Goal: Task Accomplishment & Management: Manage account settings

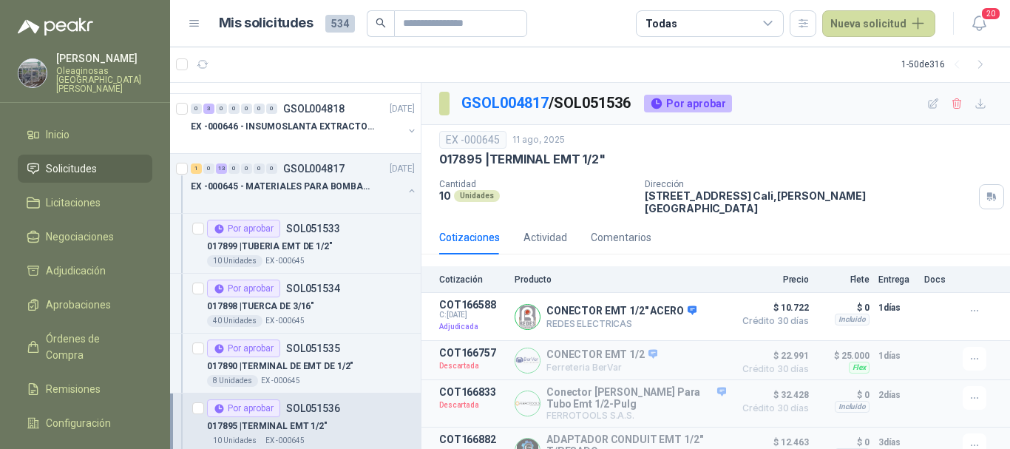
scroll to position [74, 0]
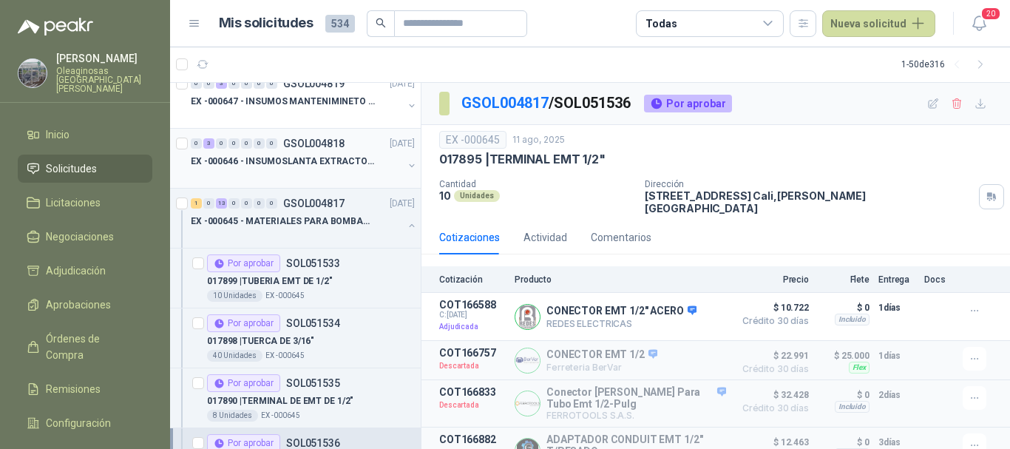
click at [293, 168] on p "EX -000646 - INSUMOSLANTA EXTRACTORA" at bounding box center [283, 162] width 184 height 14
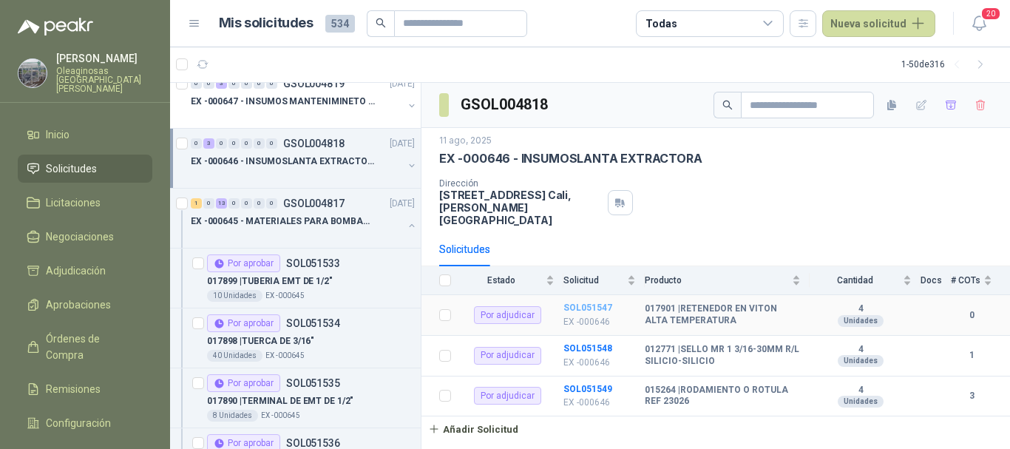
click at [589, 302] on b "SOL051547" at bounding box center [588, 307] width 49 height 10
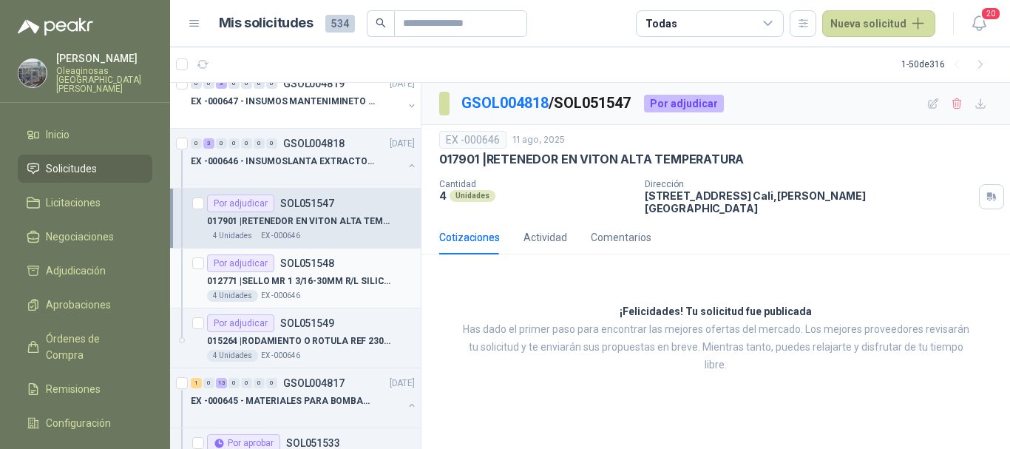
click at [364, 280] on p "012771 | SELLO MR 1 3/16-30MM R/L SILICIO-SILICIO" at bounding box center [299, 281] width 184 height 14
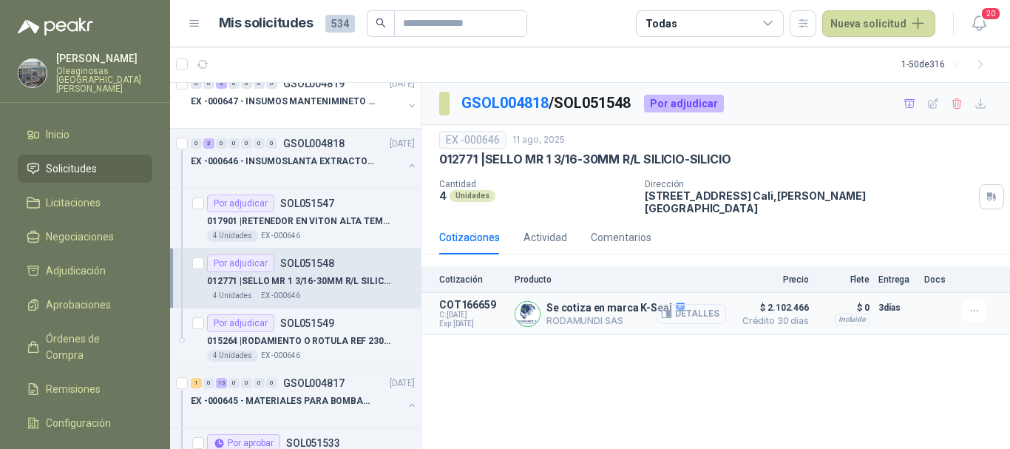
click at [700, 307] on button "Detalles" at bounding box center [692, 314] width 70 height 20
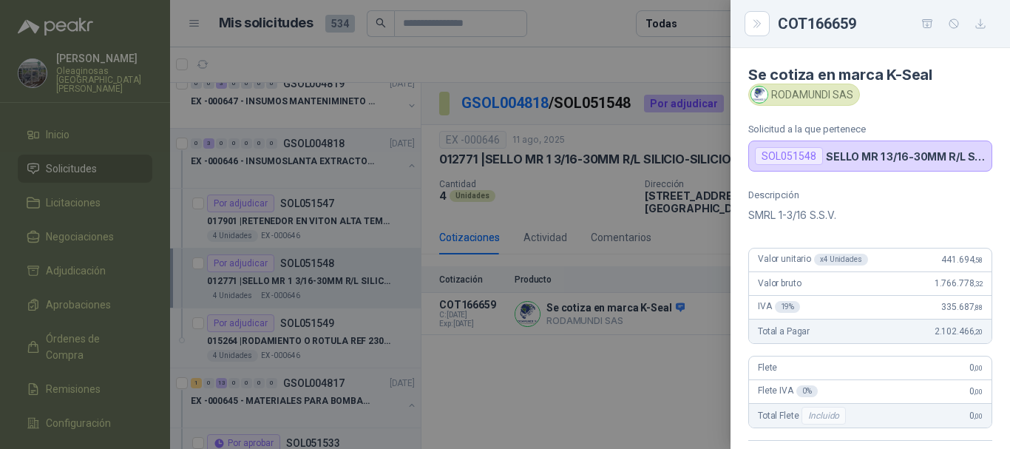
click at [566, 21] on div at bounding box center [505, 224] width 1010 height 449
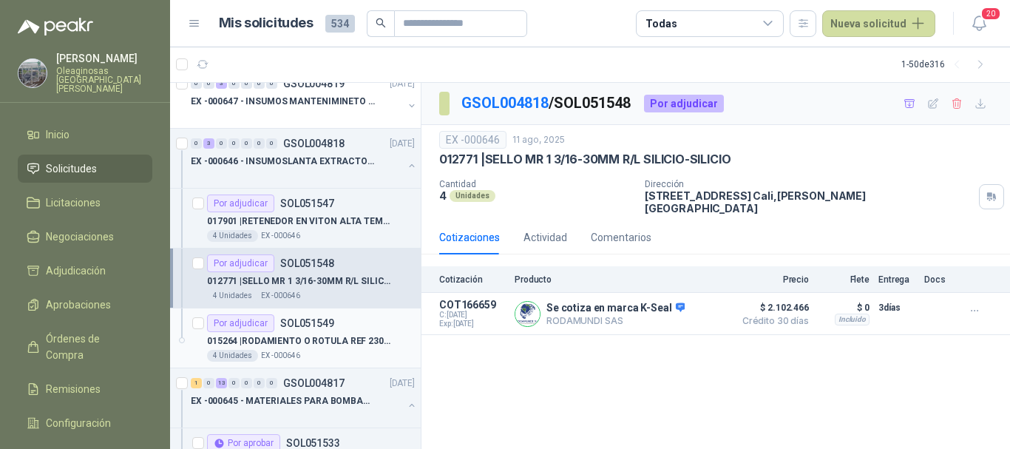
click at [334, 342] on p "015264 | RODAMIENTO O ROTULA REF 23026" at bounding box center [299, 341] width 184 height 14
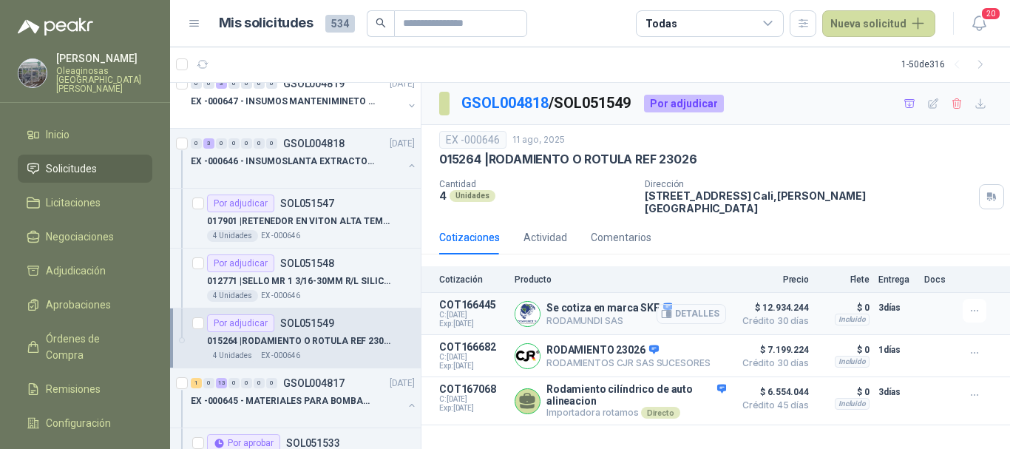
click at [699, 307] on button "Detalles" at bounding box center [692, 314] width 70 height 20
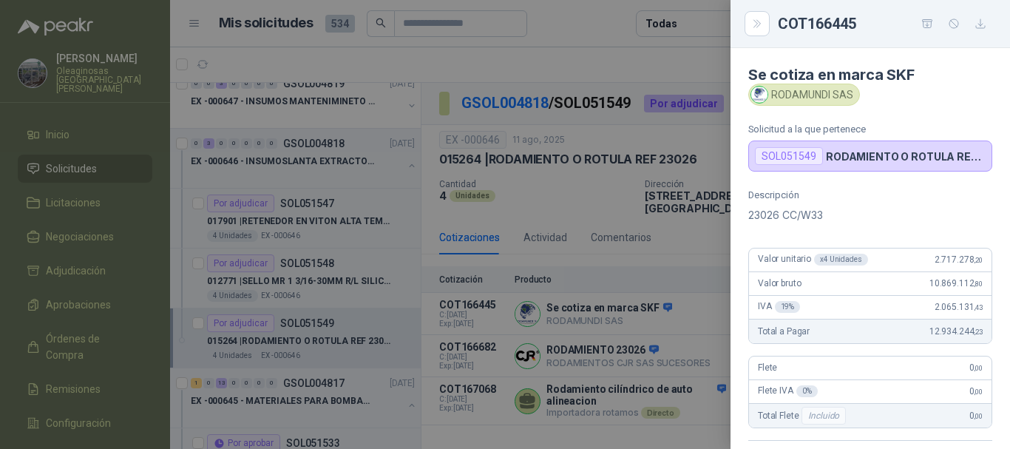
click at [596, 27] on div at bounding box center [505, 224] width 1010 height 449
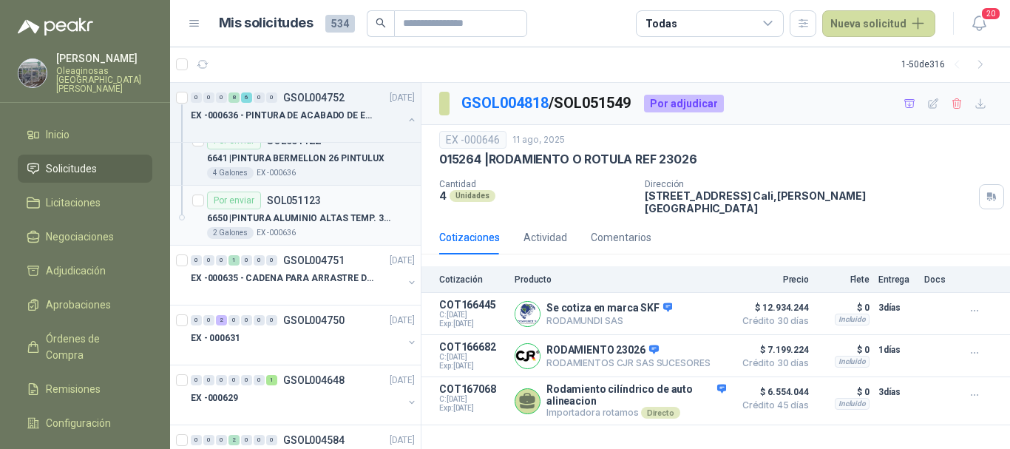
scroll to position [3106, 0]
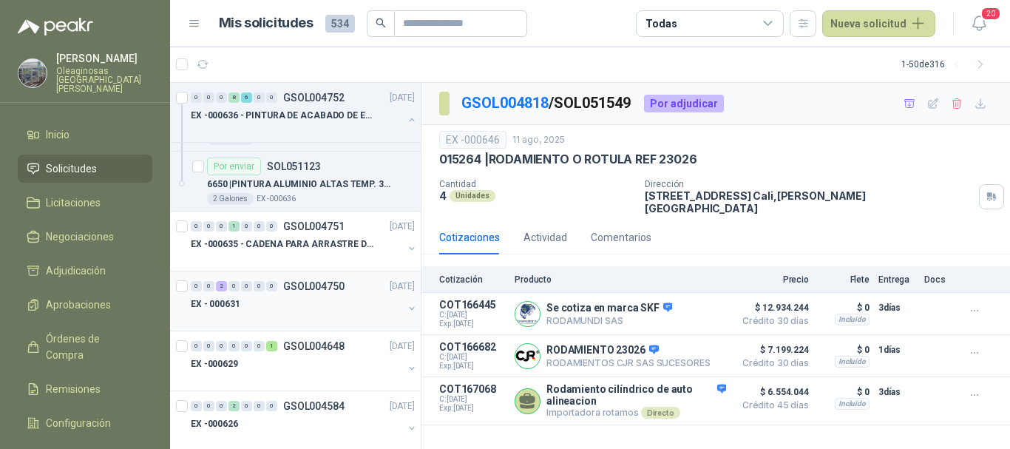
click at [331, 307] on div "EX - 000631" at bounding box center [297, 304] width 212 height 18
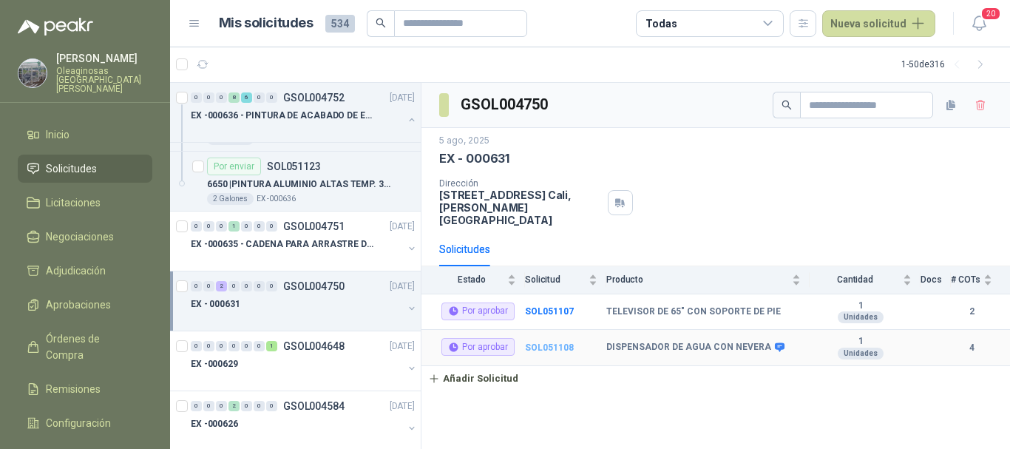
click at [556, 342] on b "SOL051108" at bounding box center [549, 347] width 49 height 10
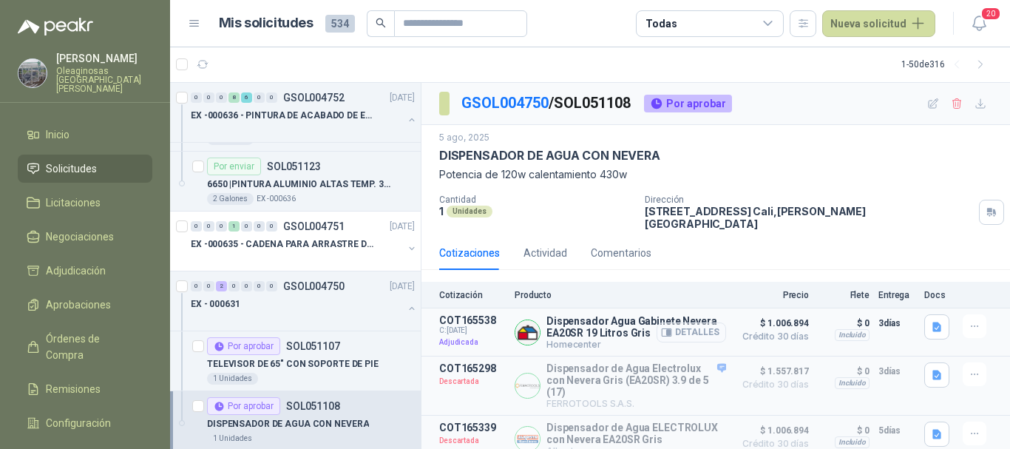
click at [689, 323] on button "Detalles" at bounding box center [692, 332] width 70 height 20
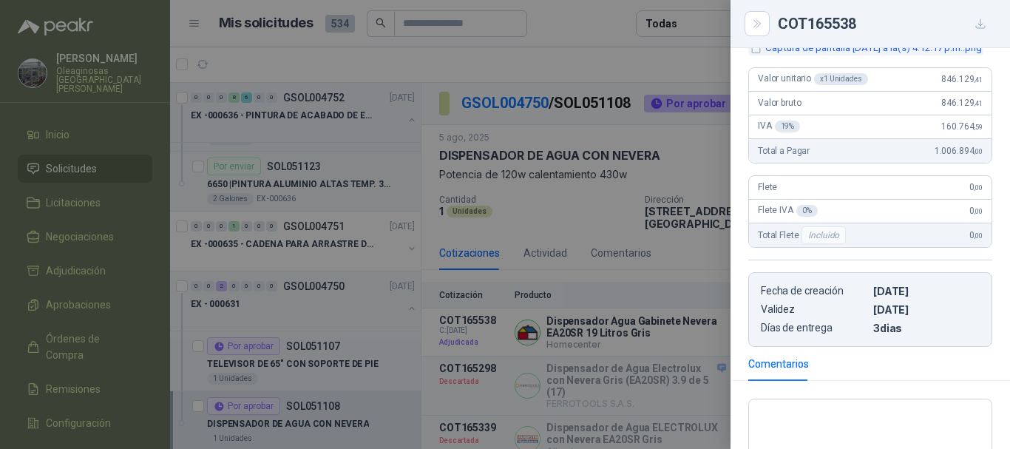
scroll to position [296, 0]
click at [622, 53] on div at bounding box center [505, 224] width 1010 height 449
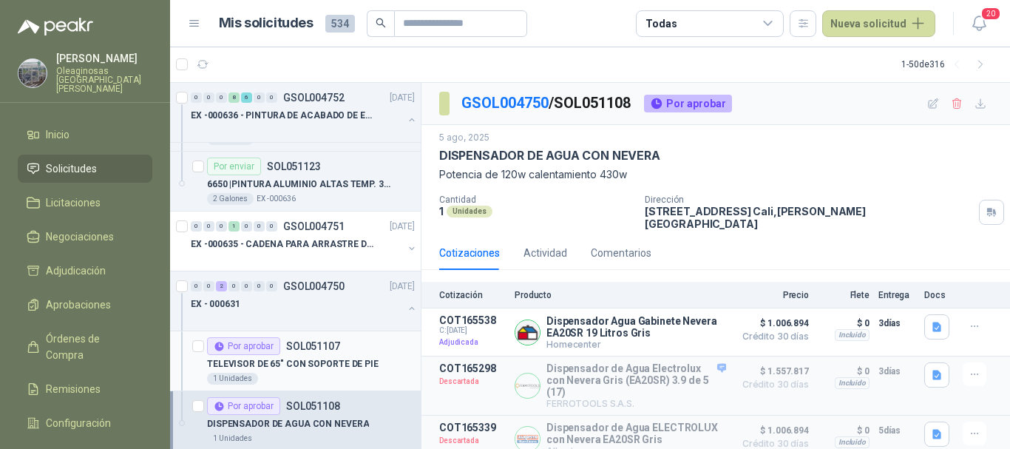
click at [276, 367] on p "TELEVISOR DE 65" CON SOPORTE DE PIE" at bounding box center [293, 364] width 172 height 14
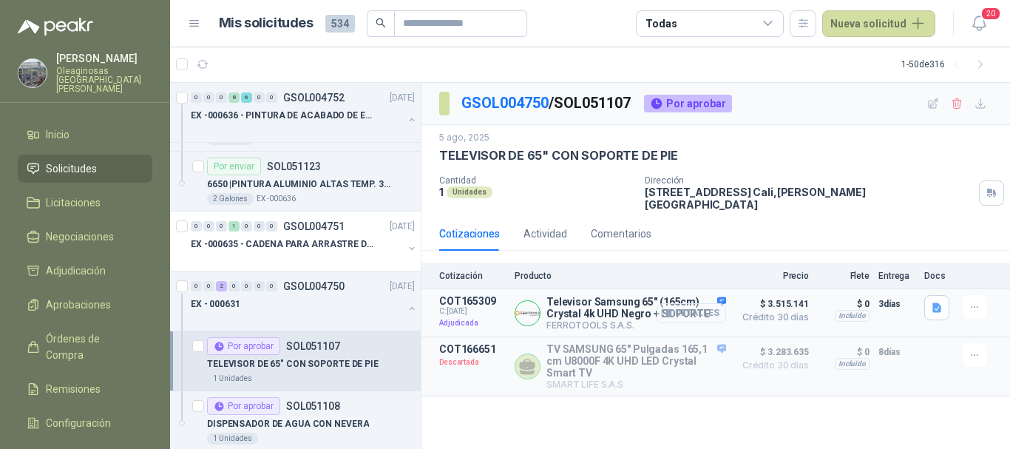
click at [694, 303] on button "Detalles" at bounding box center [692, 313] width 70 height 20
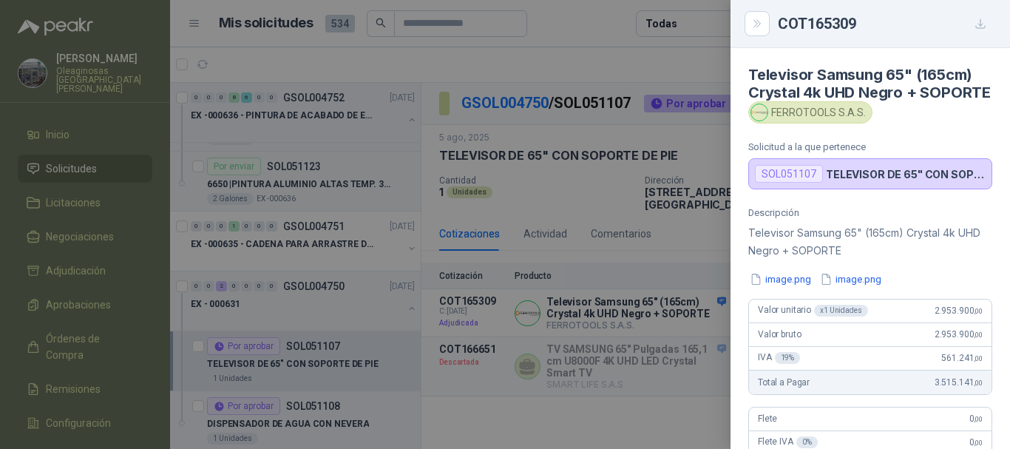
click at [580, 22] on div at bounding box center [505, 224] width 1010 height 449
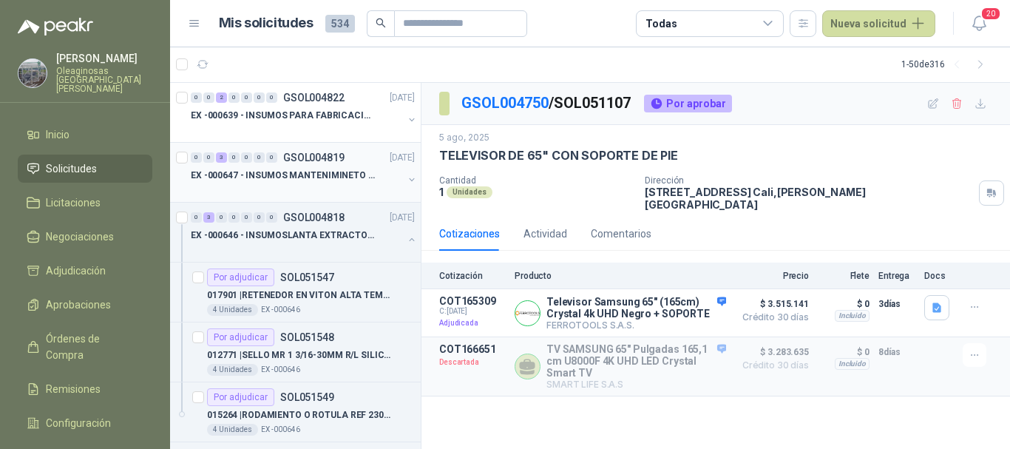
click at [274, 187] on div at bounding box center [297, 190] width 212 height 12
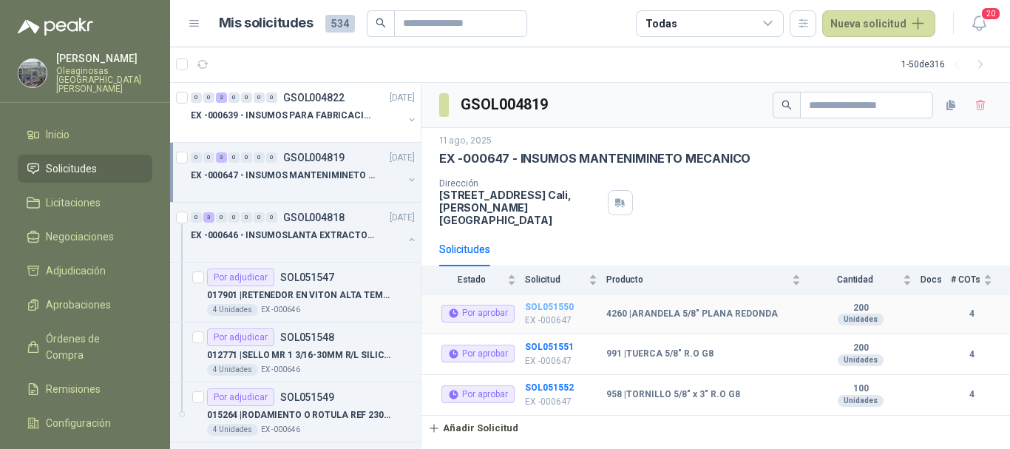
click at [550, 302] on b "SOL051550" at bounding box center [549, 307] width 49 height 10
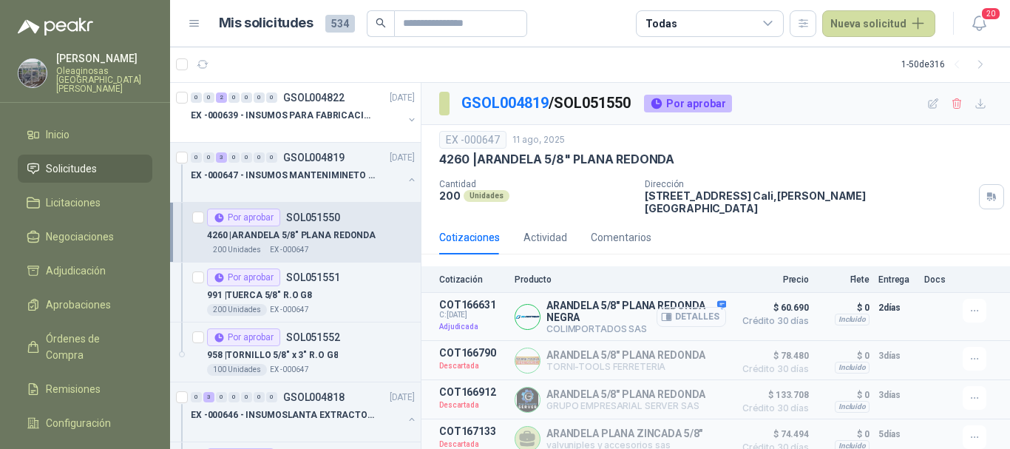
click at [683, 308] on button "Detalles" at bounding box center [692, 317] width 70 height 20
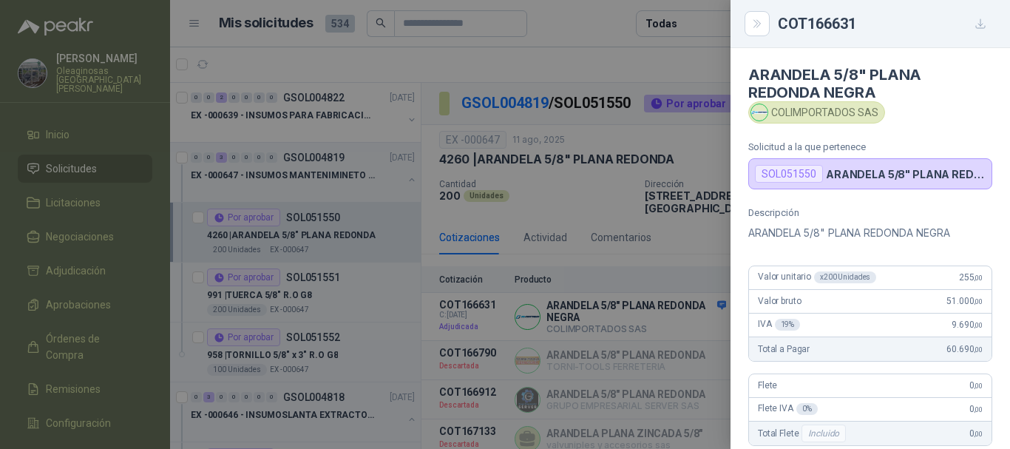
click at [560, 60] on div at bounding box center [505, 224] width 1010 height 449
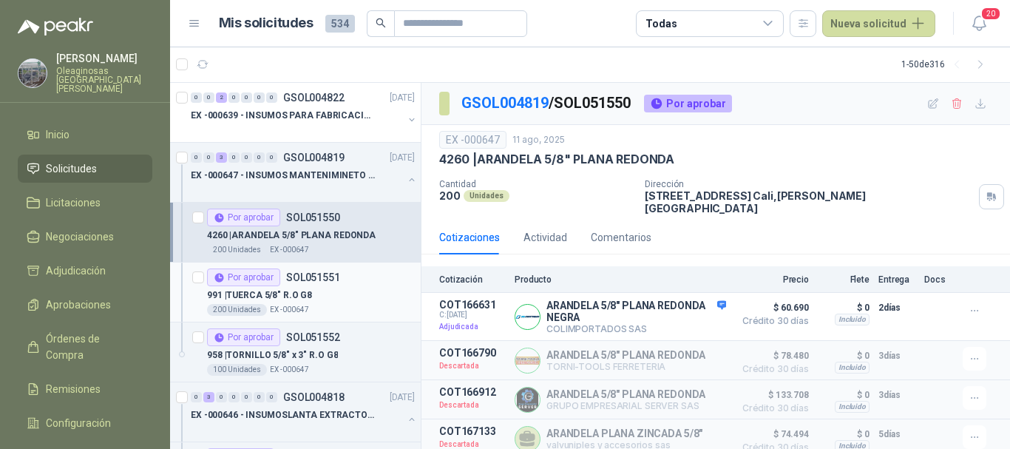
click at [359, 300] on div "991 | TUERCA 5/8" R.O G8" at bounding box center [311, 295] width 208 height 18
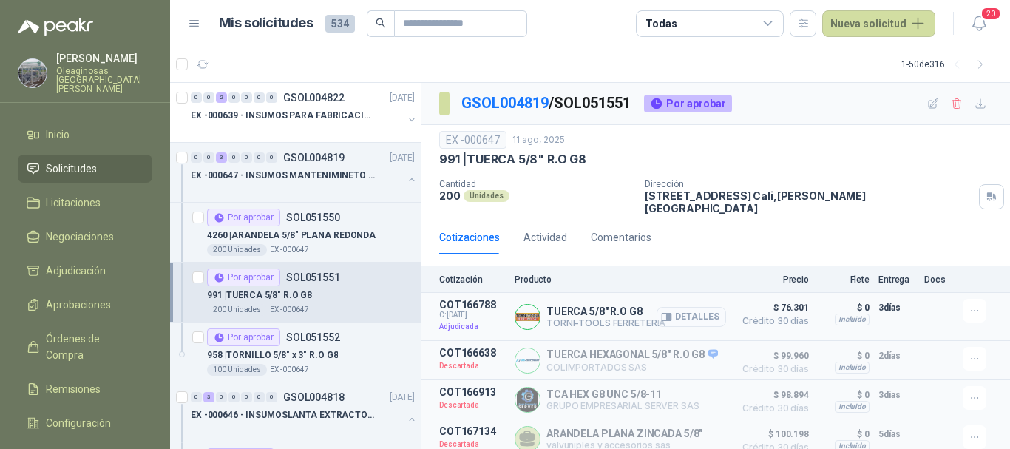
click at [690, 308] on button "Detalles" at bounding box center [692, 317] width 70 height 20
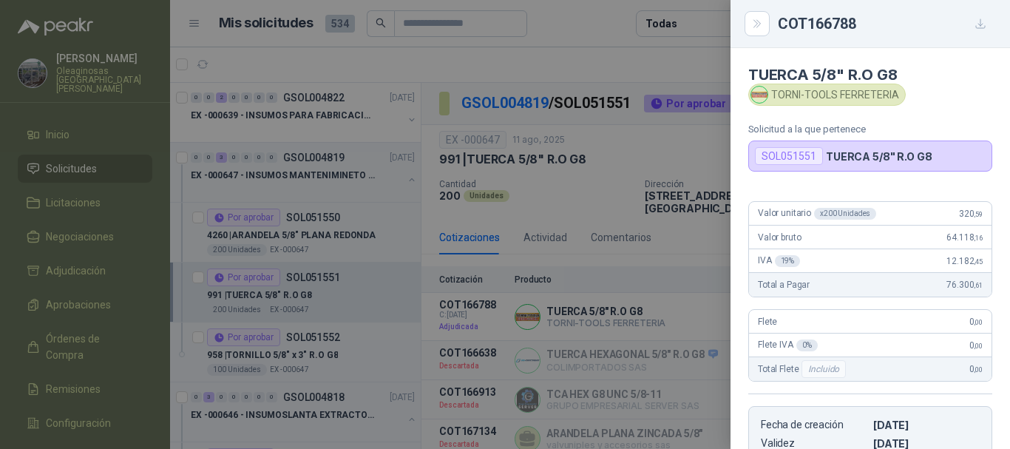
click at [624, 53] on div at bounding box center [505, 224] width 1010 height 449
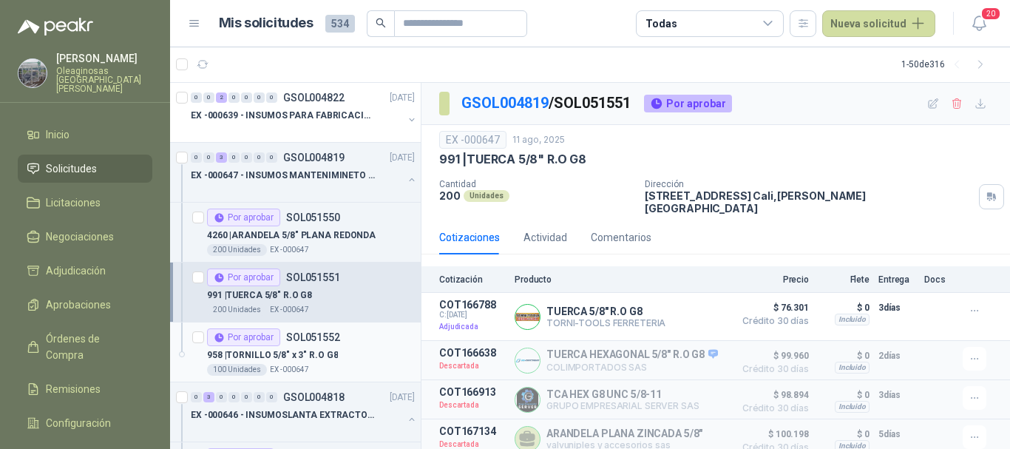
click at [322, 358] on p "958 | TORNILLO 5/8" x 3" R.O G8" at bounding box center [272, 355] width 131 height 14
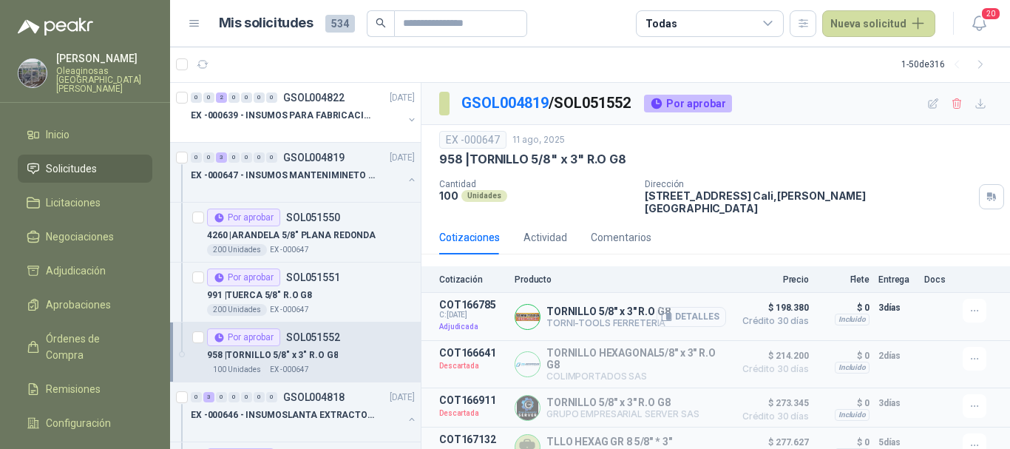
click at [703, 307] on button "Detalles" at bounding box center [692, 317] width 70 height 20
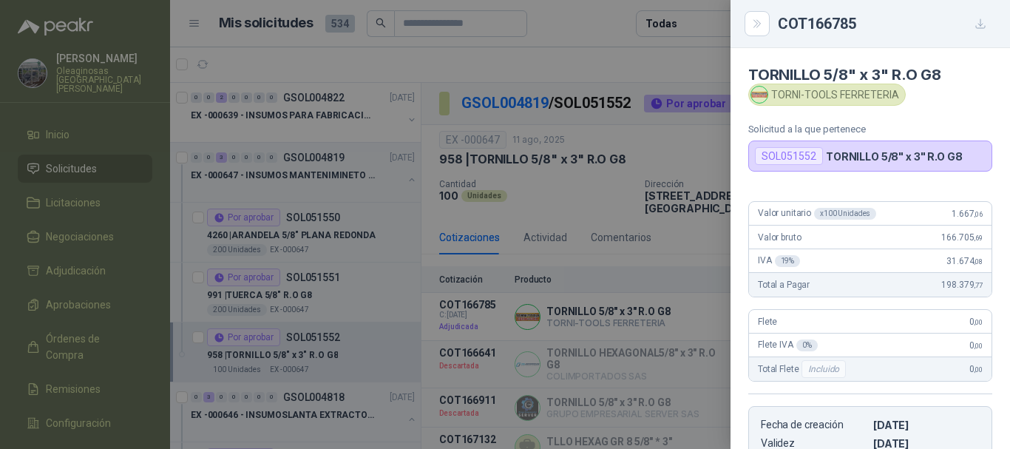
click at [579, 24] on div at bounding box center [505, 224] width 1010 height 449
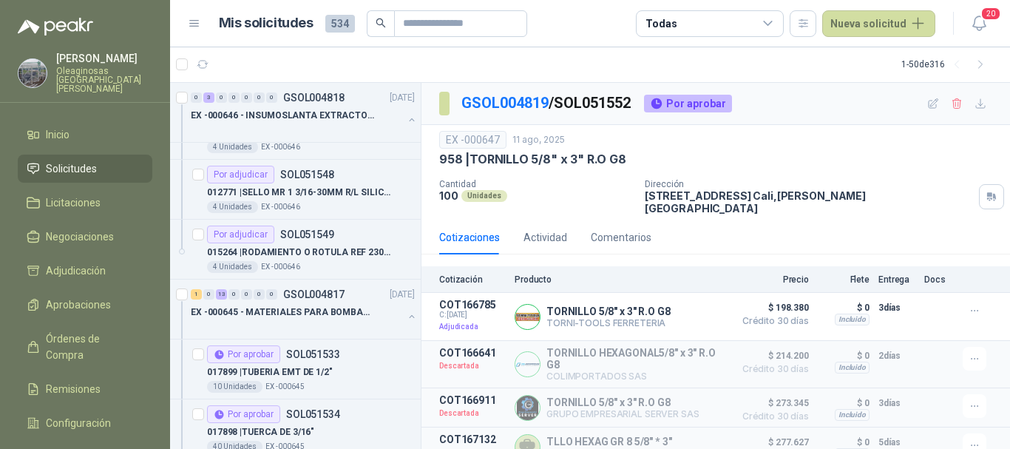
scroll to position [148, 0]
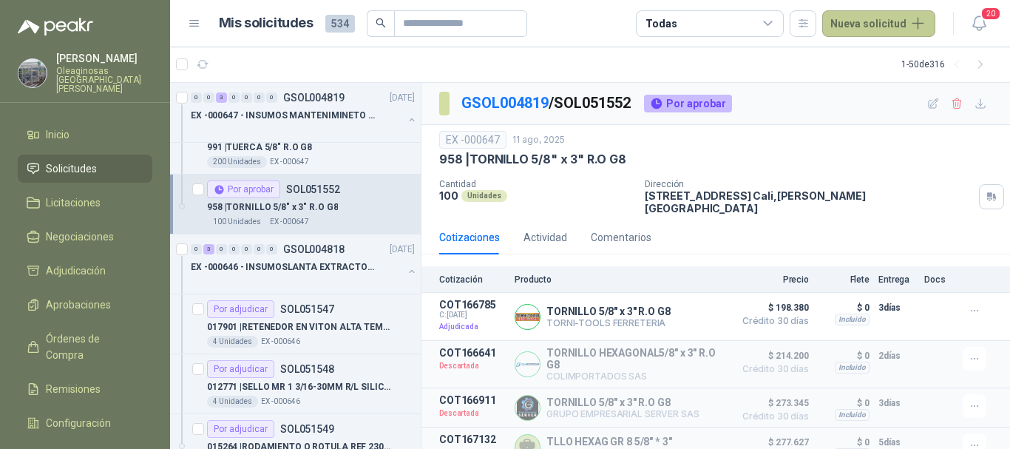
click at [884, 20] on button "Nueva solicitud" at bounding box center [878, 23] width 113 height 27
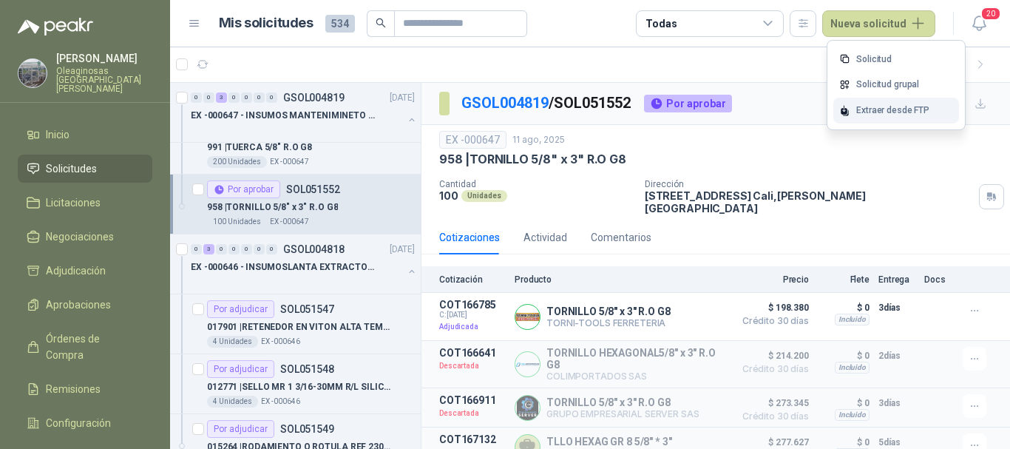
click at [880, 111] on div "Extraer desde FTP" at bounding box center [896, 111] width 126 height 26
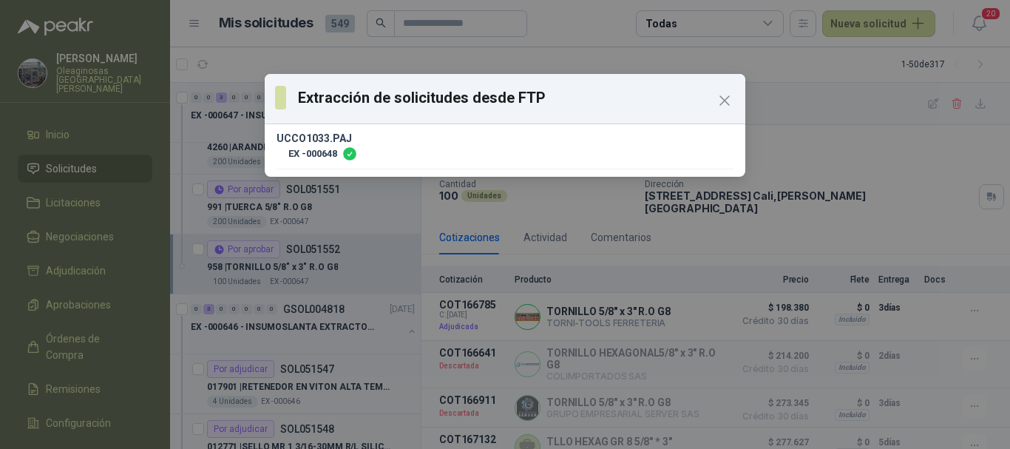
scroll to position [208, 0]
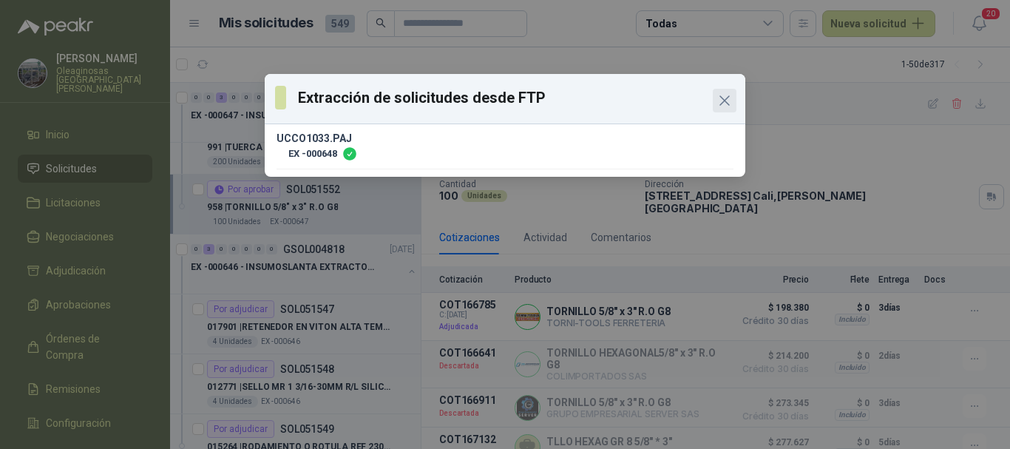
click at [729, 97] on icon "Close" at bounding box center [724, 100] width 9 height 9
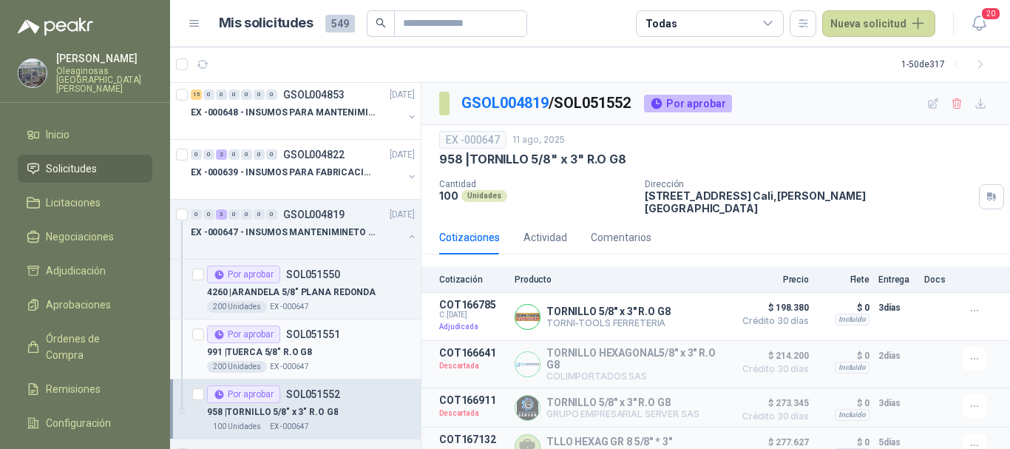
scroll to position [0, 0]
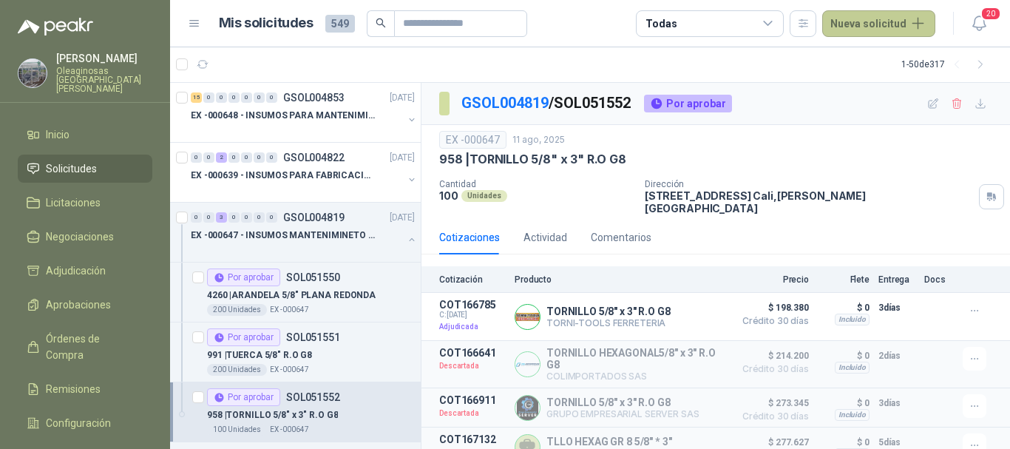
click at [884, 24] on button "Nueva solicitud" at bounding box center [878, 23] width 113 height 27
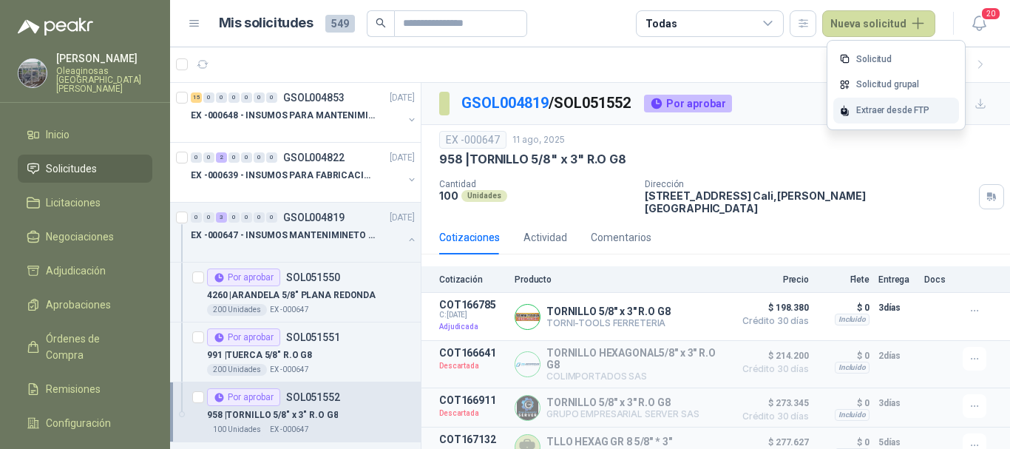
click at [888, 112] on div "Extraer desde FTP" at bounding box center [896, 111] width 126 height 26
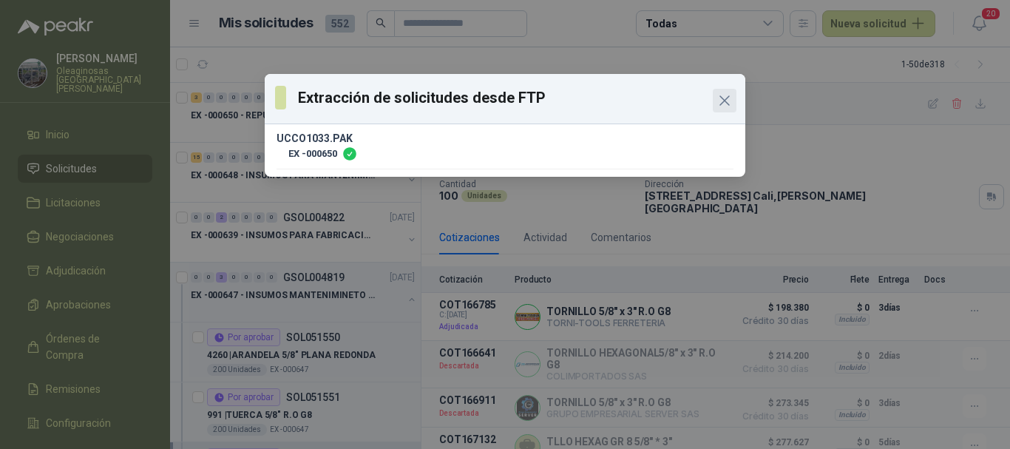
click at [727, 99] on icon "Close" at bounding box center [724, 100] width 9 height 9
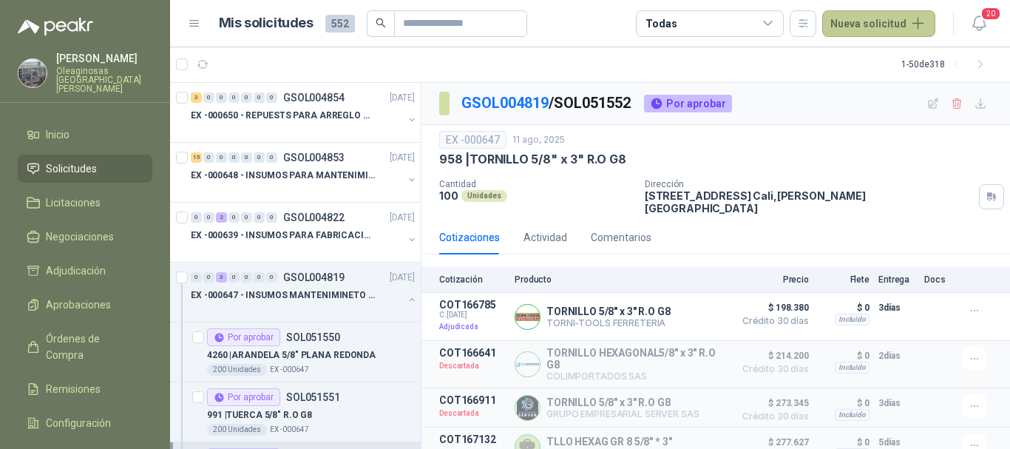
click at [876, 21] on button "Nueva solicitud" at bounding box center [878, 23] width 113 height 27
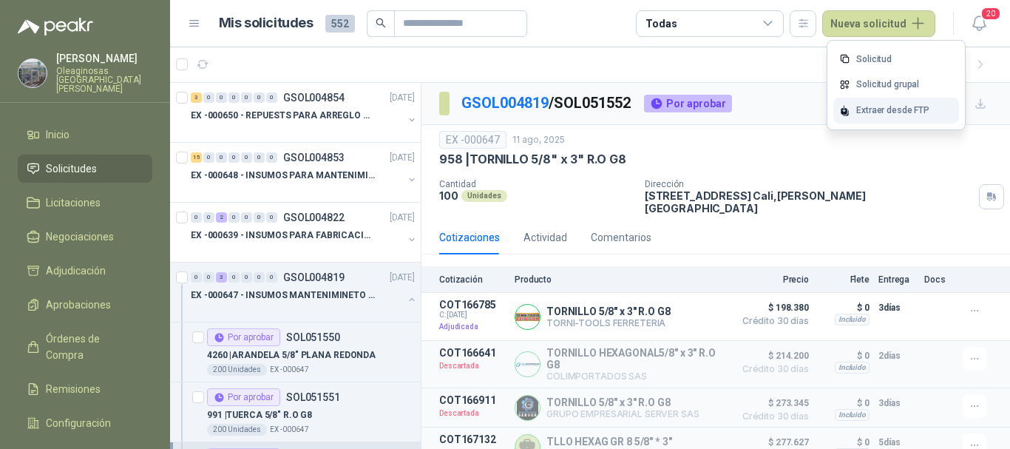
click at [876, 106] on div "Extraer desde FTP" at bounding box center [896, 111] width 126 height 26
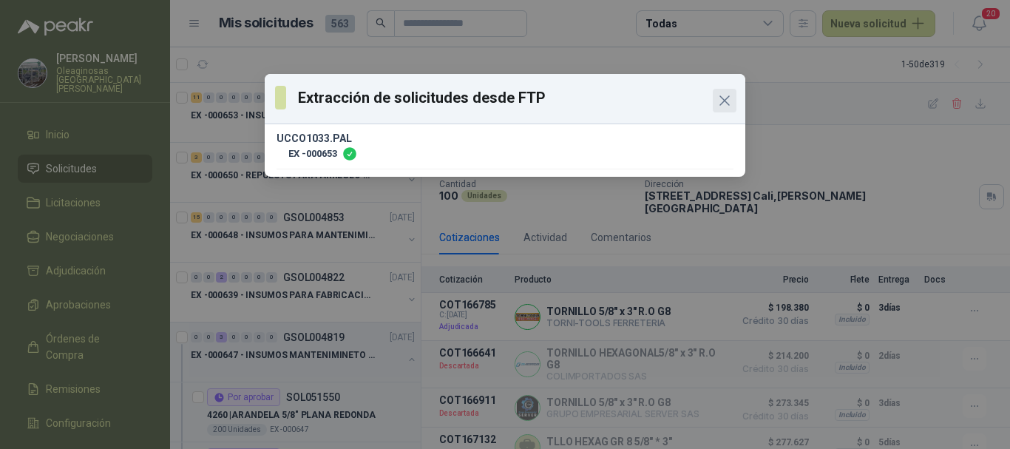
click at [728, 103] on icon "Close" at bounding box center [725, 101] width 18 height 18
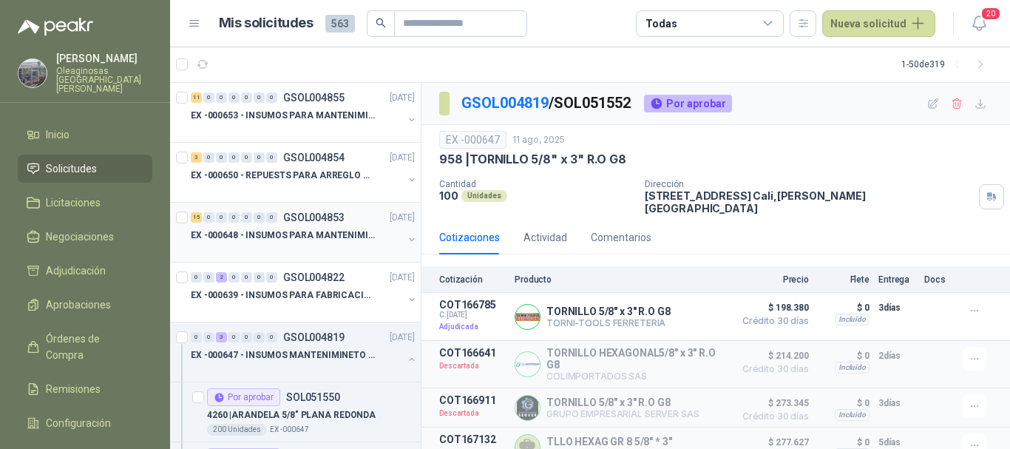
click at [363, 244] on div at bounding box center [297, 250] width 212 height 12
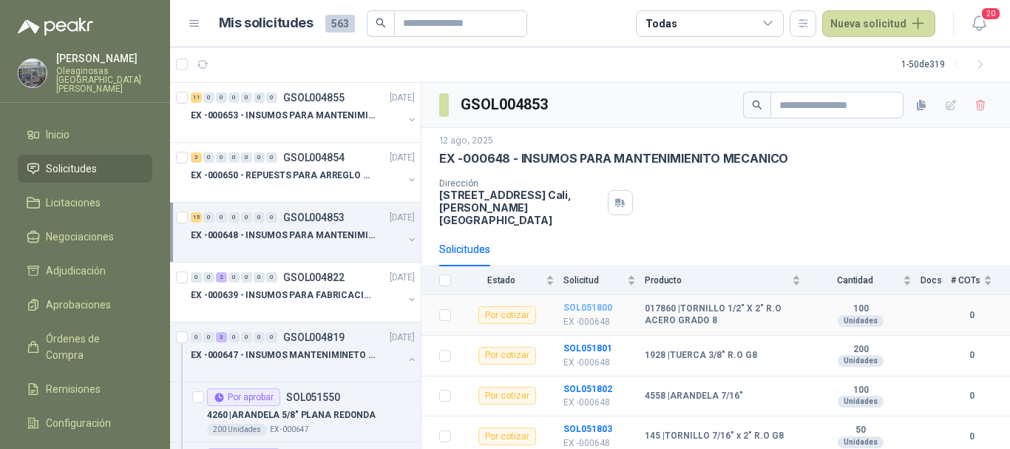
click at [589, 302] on b "SOL051800" at bounding box center [588, 307] width 49 height 10
